Goal: Complete application form

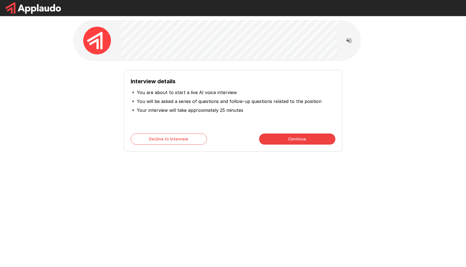
click at [267, 135] on button "Continue" at bounding box center [297, 138] width 76 height 11
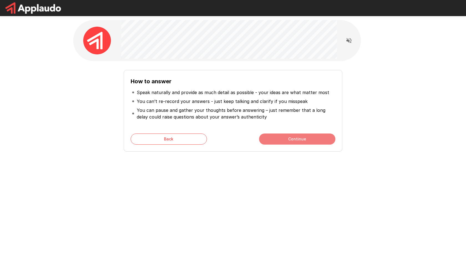
click at [267, 135] on button "Continue" at bounding box center [297, 138] width 76 height 11
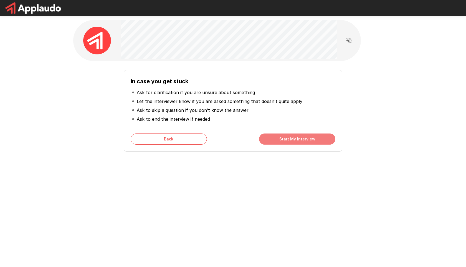
click at [267, 135] on button "Start My Interview" at bounding box center [297, 138] width 76 height 11
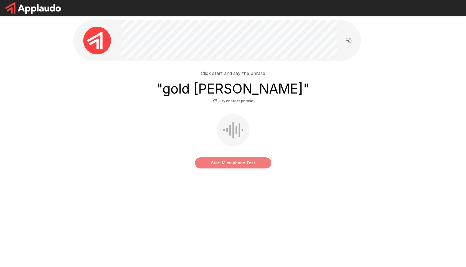
click at [215, 163] on button "Start Microphone Test" at bounding box center [233, 162] width 76 height 11
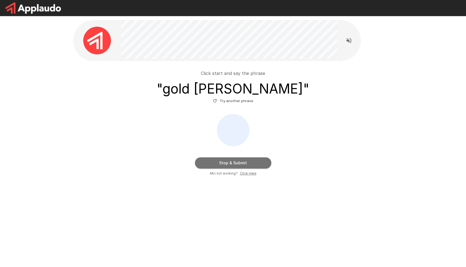
click at [202, 164] on button "Stop & Submit" at bounding box center [233, 162] width 76 height 11
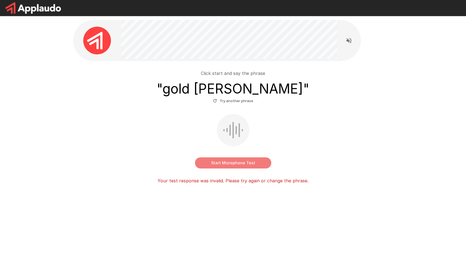
click at [199, 163] on button "Start Microphone Test" at bounding box center [233, 162] width 76 height 11
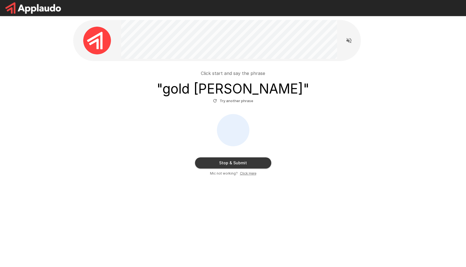
click at [199, 163] on button "Stop & Submit" at bounding box center [233, 162] width 76 height 11
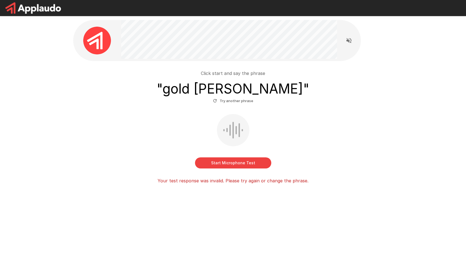
click at [201, 165] on button "Start Microphone Test" at bounding box center [233, 162] width 76 height 11
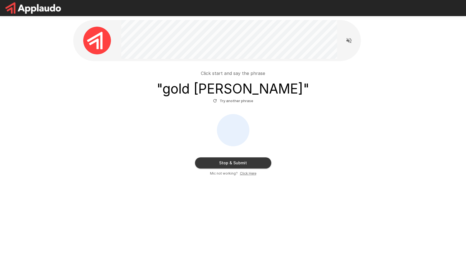
click at [201, 165] on button "Stop & Submit" at bounding box center [233, 162] width 76 height 11
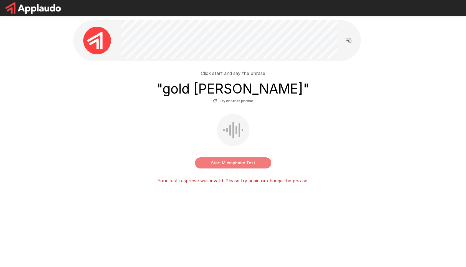
click at [201, 165] on button "Start Microphone Test" at bounding box center [233, 162] width 76 height 11
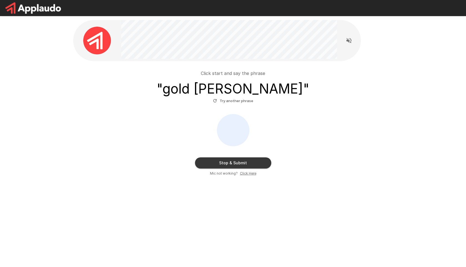
click at [201, 165] on button "Stop & Submit" at bounding box center [233, 162] width 76 height 11
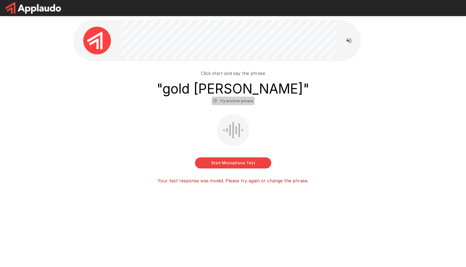
click at [237, 103] on button "Try another phrase" at bounding box center [233, 100] width 43 height 9
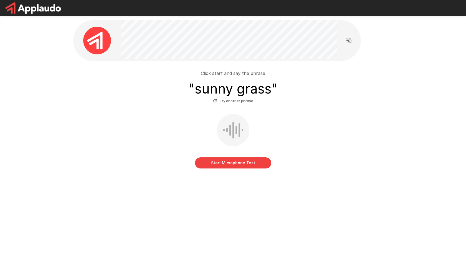
click at [209, 156] on div "Start Microphone Test" at bounding box center [232, 141] width 315 height 54
click at [209, 161] on button "Start Microphone Test" at bounding box center [233, 162] width 76 height 11
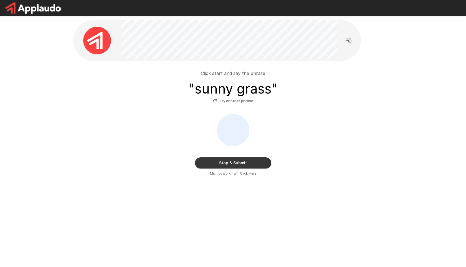
click at [209, 161] on button "Stop & Submit" at bounding box center [233, 162] width 76 height 11
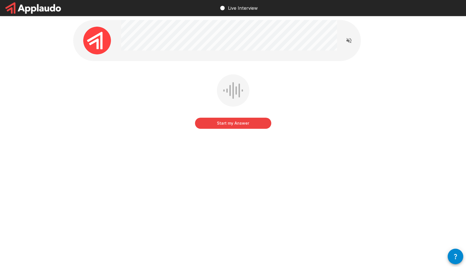
click at [216, 124] on button "Start my Answer" at bounding box center [233, 123] width 76 height 11
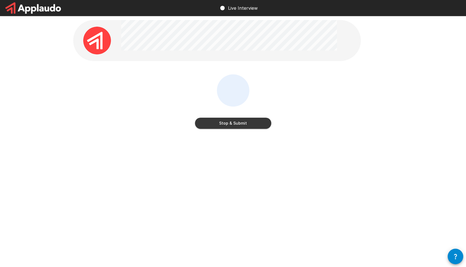
click at [216, 124] on button "Stop & Submit" at bounding box center [233, 123] width 76 height 11
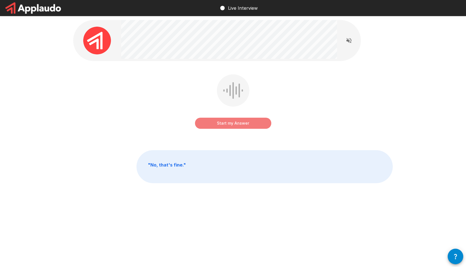
click at [215, 125] on button "Start my Answer" at bounding box center [233, 123] width 76 height 11
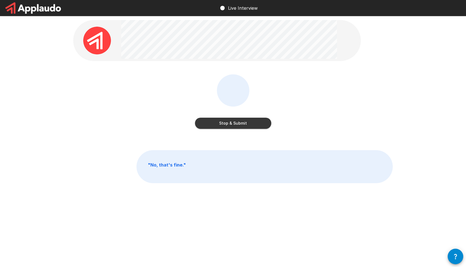
click at [215, 125] on button "Stop & Submit" at bounding box center [233, 123] width 76 height 11
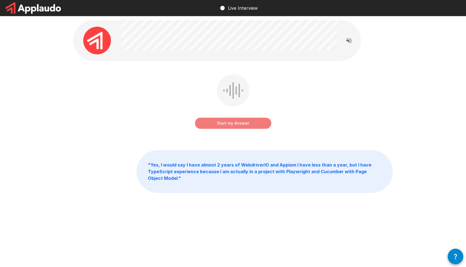
click at [215, 126] on button "Start my Answer" at bounding box center [233, 123] width 76 height 11
click at [215, 126] on button "Stop & Submit" at bounding box center [233, 123] width 76 height 11
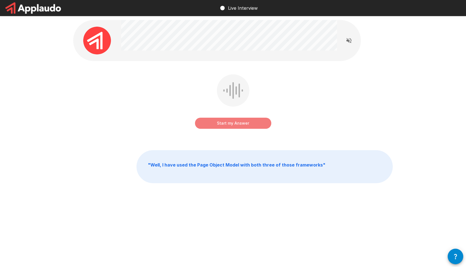
click at [216, 123] on button "Start my Answer" at bounding box center [233, 123] width 76 height 11
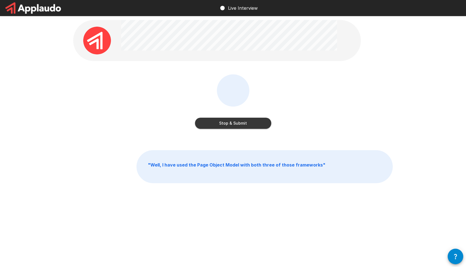
click at [216, 123] on button "Stop & Submit" at bounding box center [233, 123] width 76 height 11
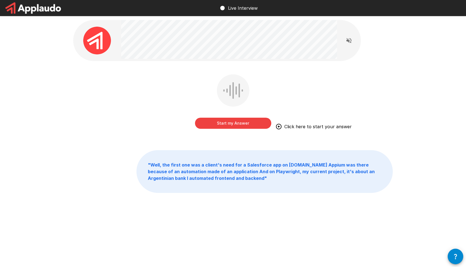
click at [200, 124] on button "Start my Answer" at bounding box center [233, 123] width 76 height 11
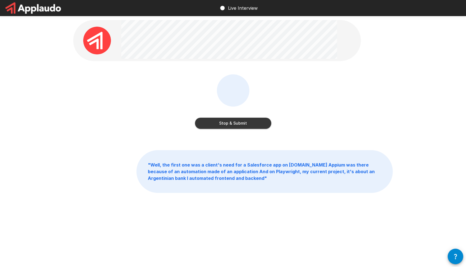
click at [200, 124] on button "Stop & Submit" at bounding box center [233, 123] width 76 height 11
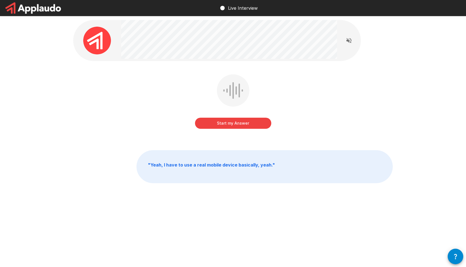
click at [204, 124] on button "Start my Answer" at bounding box center [233, 123] width 76 height 11
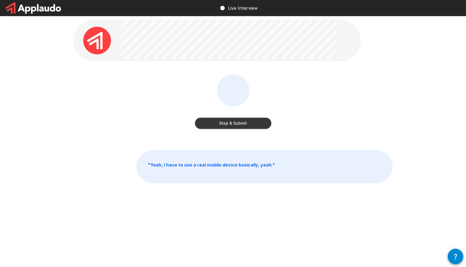
click at [203, 123] on button "Stop & Submit" at bounding box center [233, 123] width 76 height 11
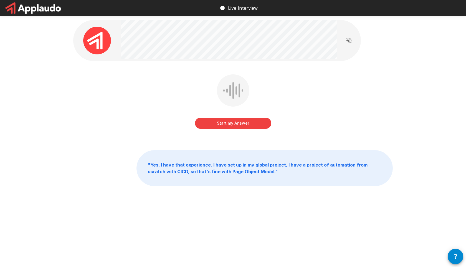
click at [205, 123] on button "Start my Answer" at bounding box center [233, 123] width 76 height 11
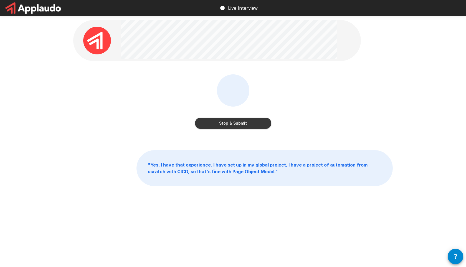
click at [226, 124] on button "Stop & Submit" at bounding box center [233, 123] width 76 height 11
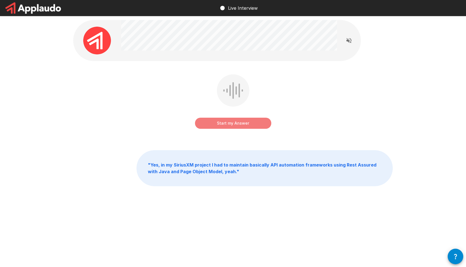
click at [223, 126] on button "Start my Answer" at bounding box center [233, 123] width 76 height 11
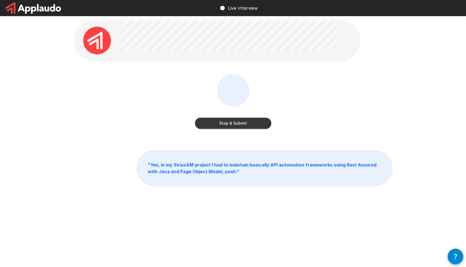
click at [205, 125] on button "Stop & Submit" at bounding box center [233, 123] width 76 height 11
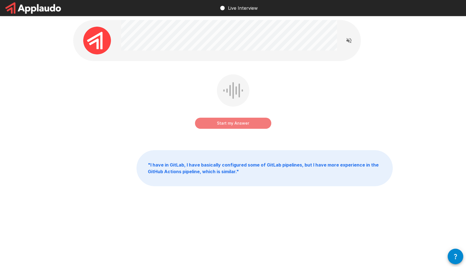
click at [196, 124] on button "Start my Answer" at bounding box center [233, 123] width 76 height 11
click at [198, 124] on button "Stop & Submit" at bounding box center [233, 123] width 76 height 11
click at [197, 124] on button "Start my Answer" at bounding box center [233, 123] width 76 height 11
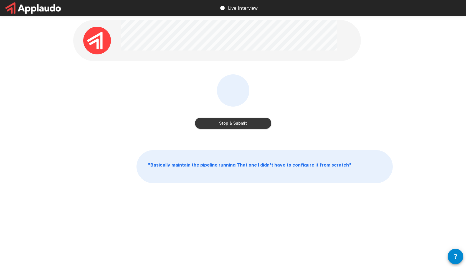
click at [202, 125] on button "Stop & Submit" at bounding box center [233, 123] width 76 height 11
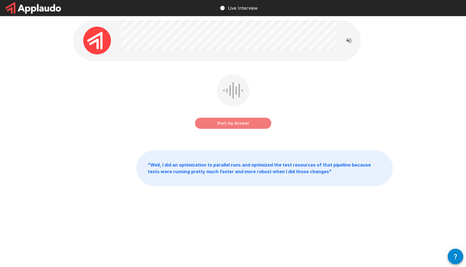
click at [197, 124] on button "Start my Answer" at bounding box center [233, 123] width 76 height 11
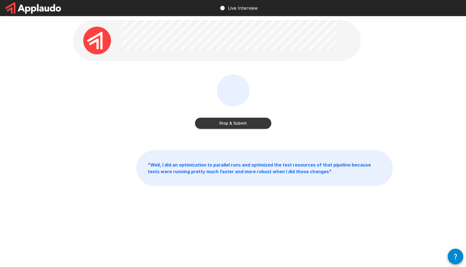
click at [201, 125] on button "Stop & Submit" at bounding box center [233, 123] width 76 height 11
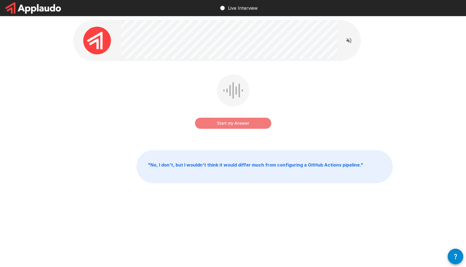
click at [205, 126] on button "Start my Answer" at bounding box center [233, 123] width 76 height 11
click at [197, 123] on button "Stop & Submit" at bounding box center [233, 123] width 76 height 11
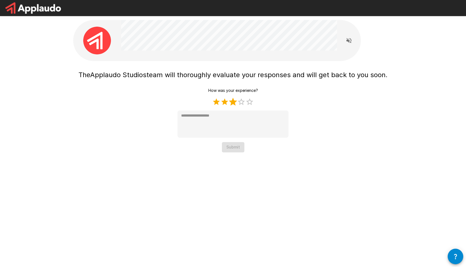
click at [231, 101] on label "3 Stars" at bounding box center [233, 102] width 8 height 8
type textarea "*"
click at [233, 146] on button "Submit" at bounding box center [233, 147] width 22 height 10
